Goal: Task Accomplishment & Management: Manage account settings

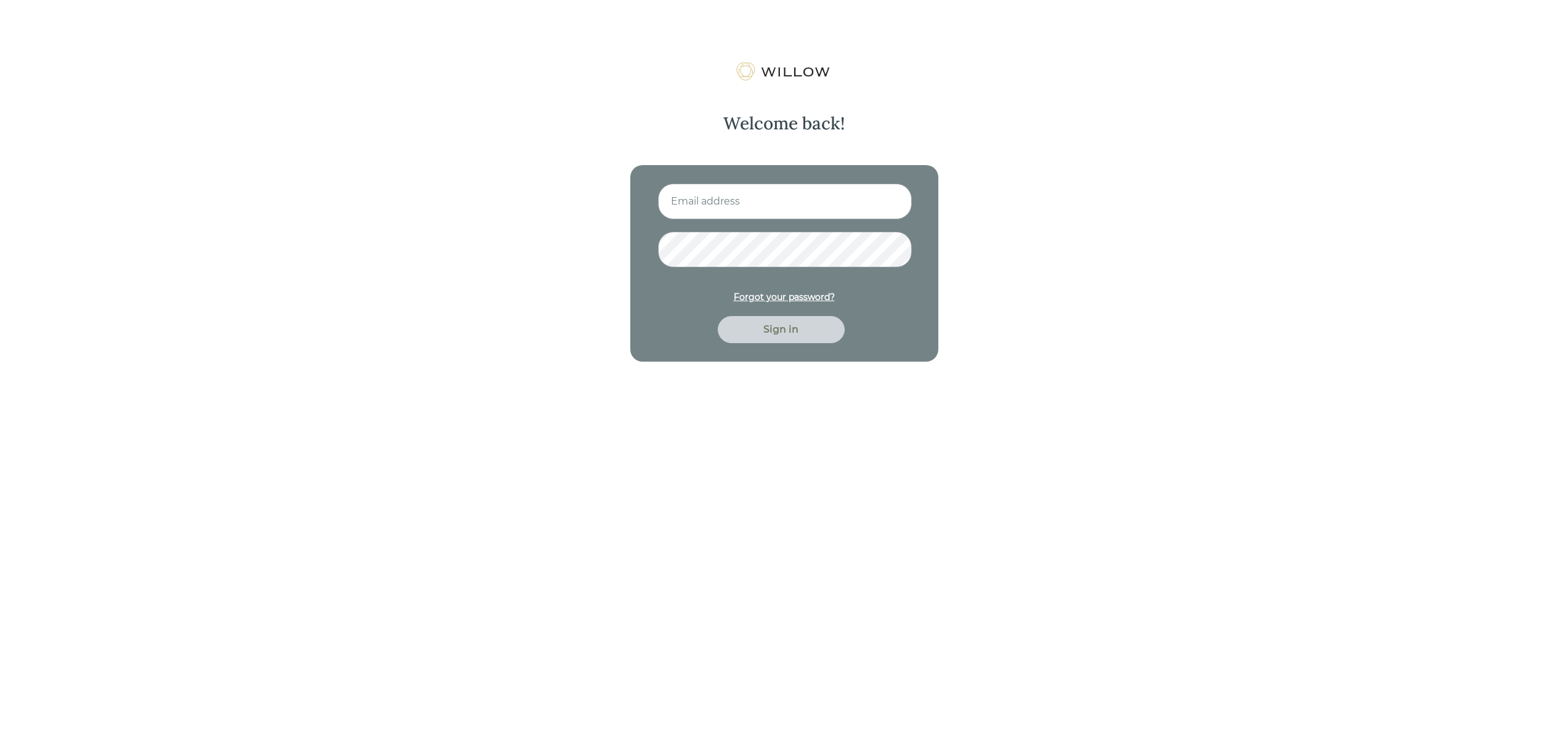
type input "shalina@martoswealth.com"
click at [780, 325] on div "Sign in" at bounding box center [781, 330] width 99 height 15
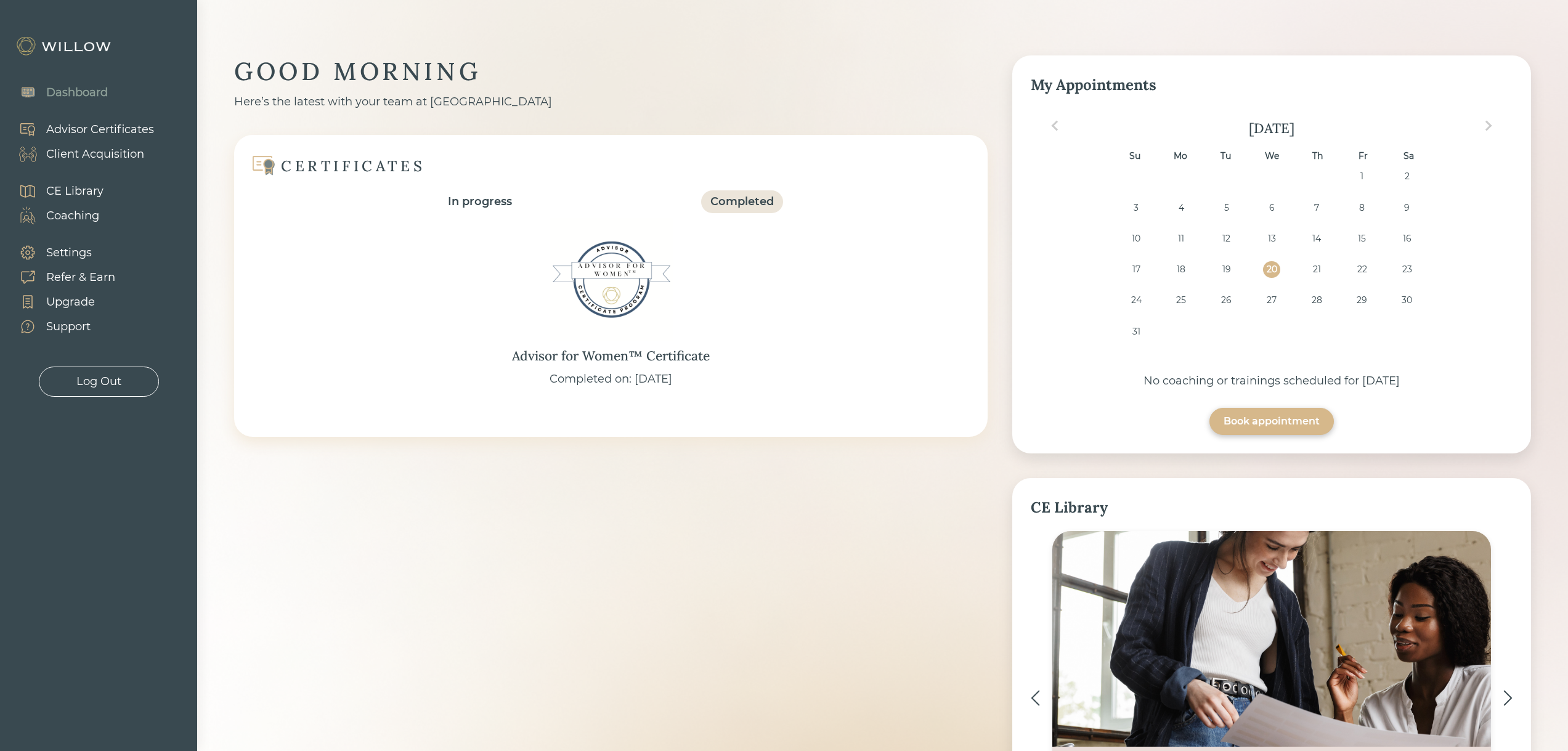
click at [99, 151] on div "Client Acquisition" at bounding box center [95, 154] width 98 height 16
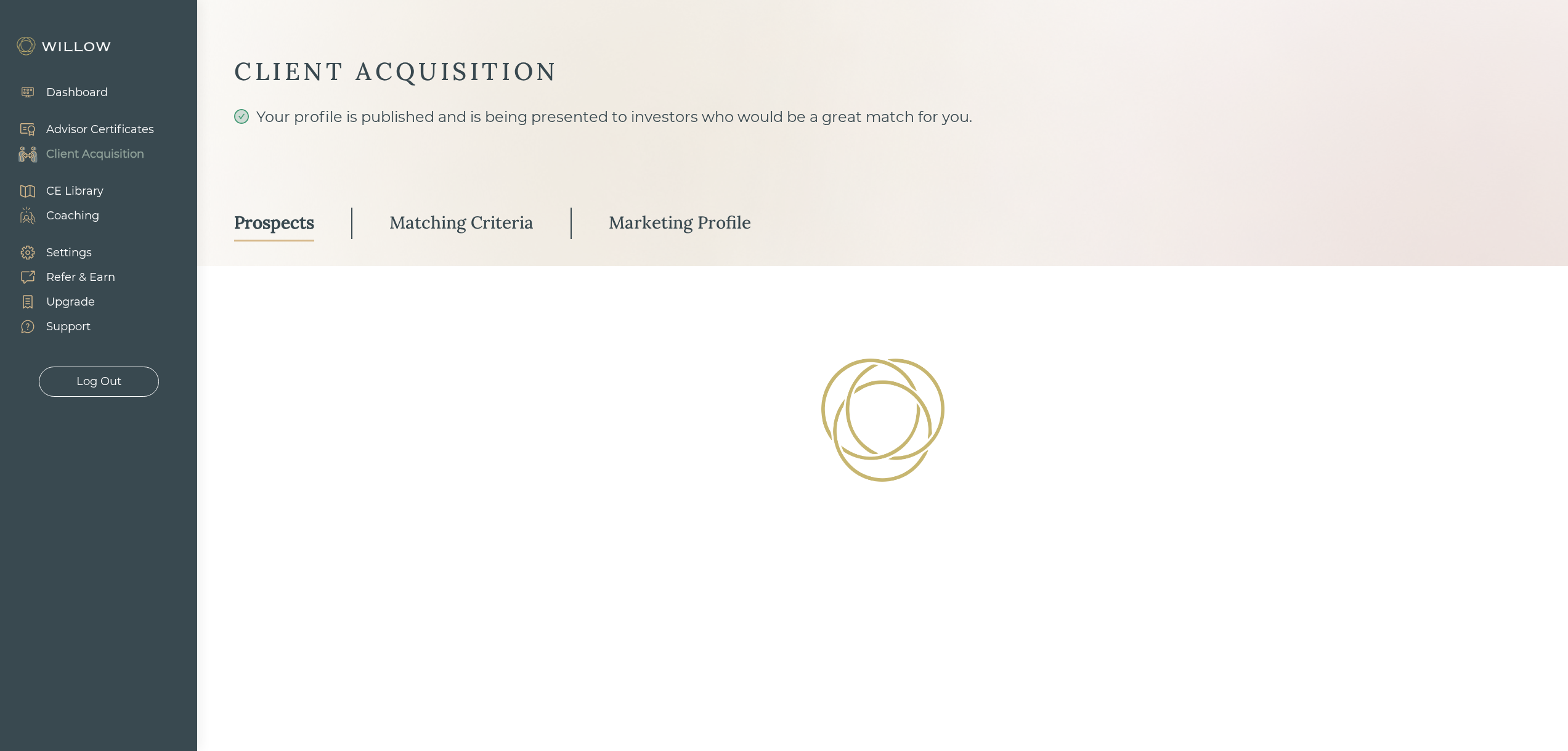
select select "3"
select select "2"
select select "10"
select select "2"
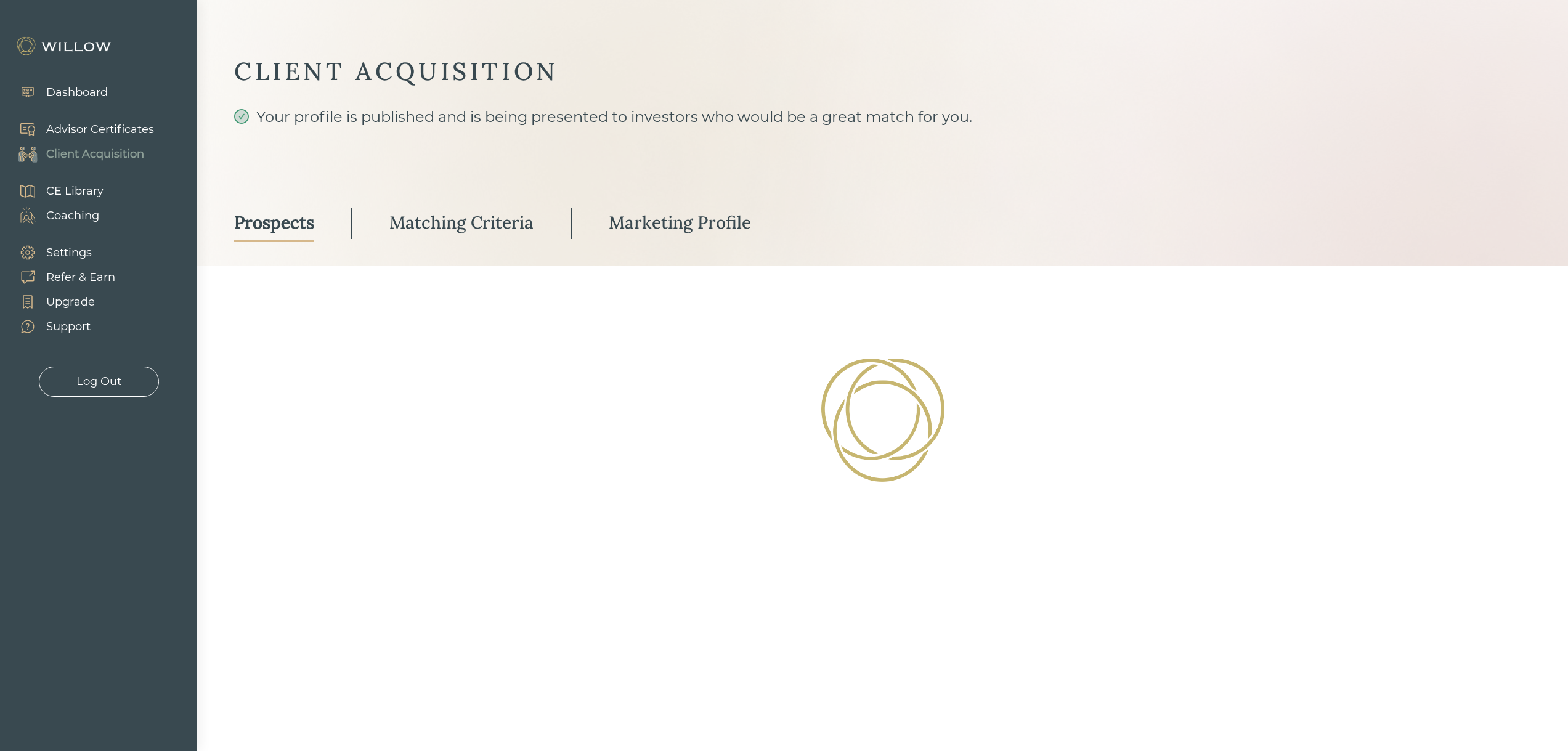
select select "2"
